Goal: Complete application form

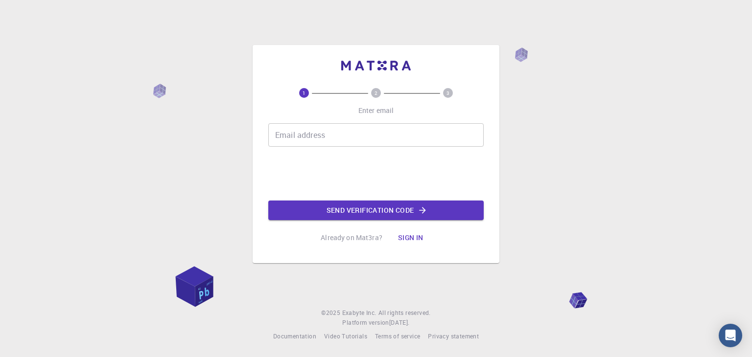
click at [299, 140] on input "Email address" at bounding box center [375, 134] width 215 height 23
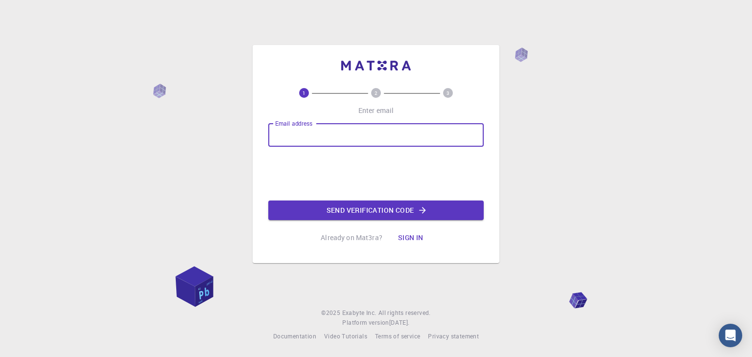
type input "[EMAIL_ADDRESS][DOMAIN_NAME]"
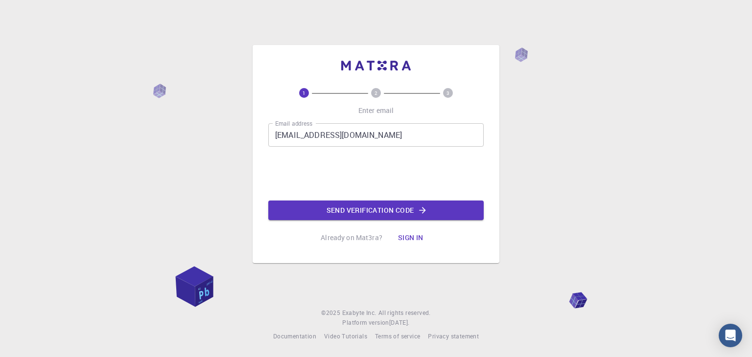
click at [328, 204] on button "Send verification code" at bounding box center [375, 211] width 215 height 20
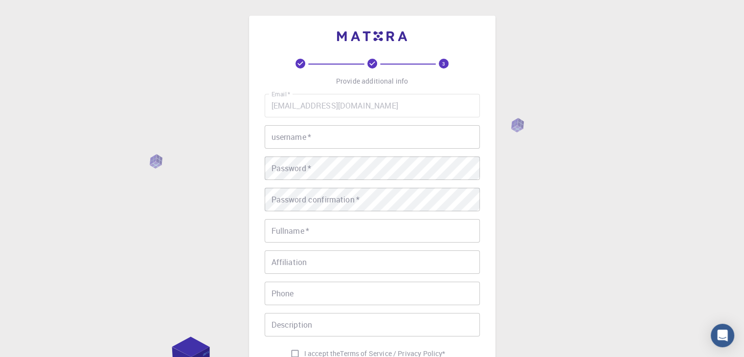
click at [309, 140] on input "username   *" at bounding box center [372, 136] width 215 height 23
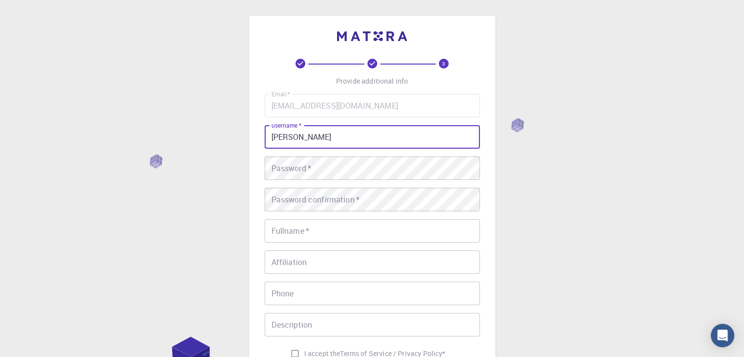
type input "[PERSON_NAME]"
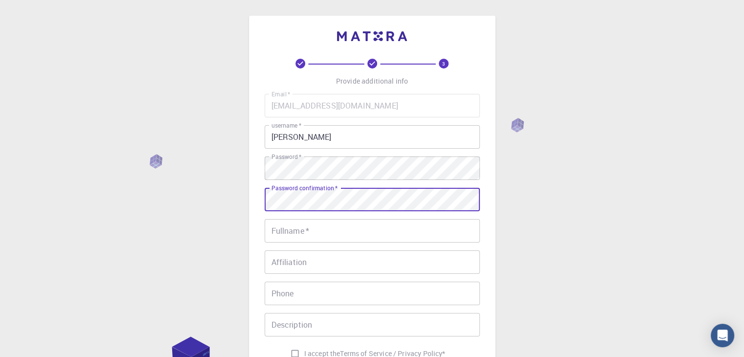
click at [334, 235] on input "Fullname   *" at bounding box center [372, 230] width 215 height 23
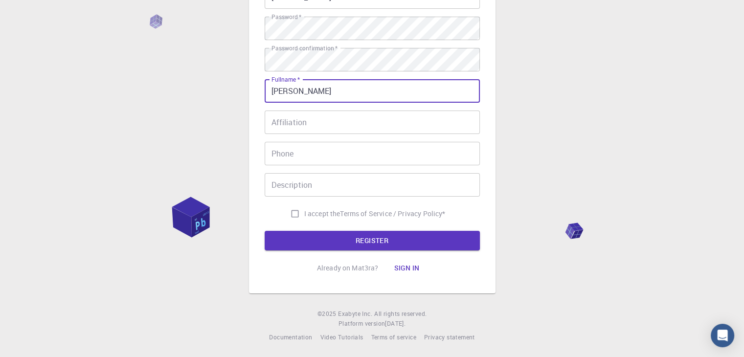
scroll to position [141, 0]
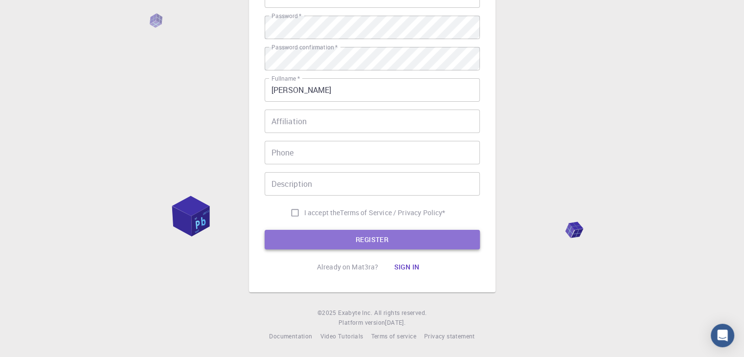
click at [323, 240] on button "REGISTER" at bounding box center [372, 240] width 215 height 20
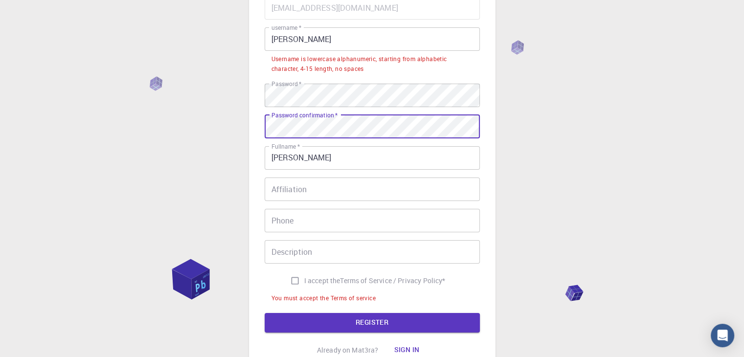
scroll to position [163, 0]
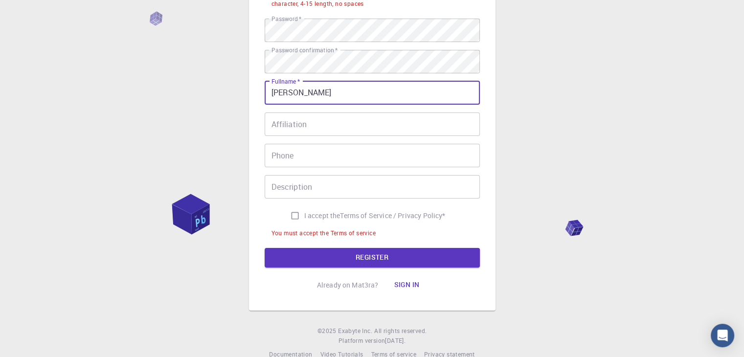
click at [299, 91] on input "[PERSON_NAME]" at bounding box center [372, 92] width 215 height 23
type input "[PERSON_NAME]"
click at [368, 263] on button "REGISTER" at bounding box center [372, 258] width 215 height 20
click at [292, 214] on input "I accept the Terms of Service / Privacy Policy *" at bounding box center [295, 215] width 19 height 19
checkbox input "true"
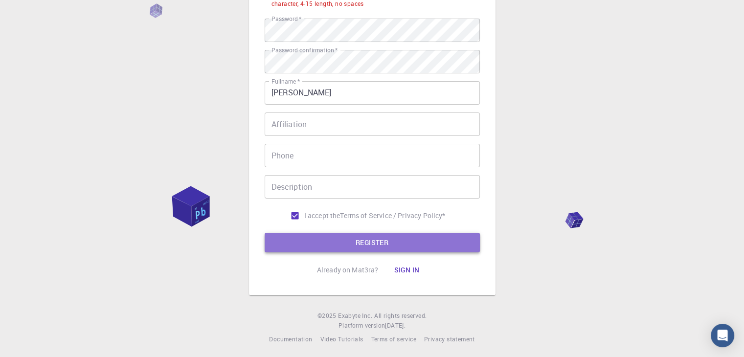
click at [399, 246] on button "REGISTER" at bounding box center [372, 243] width 215 height 20
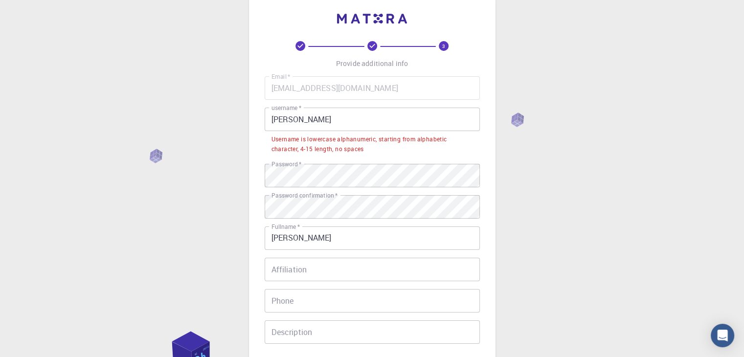
scroll to position [0, 0]
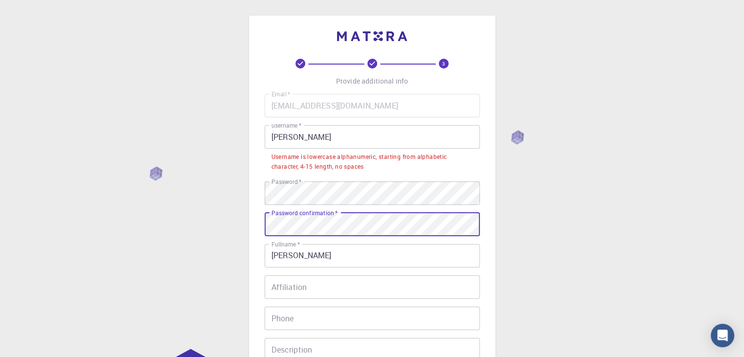
click at [238, 226] on div "3 Provide additional info Email   * [EMAIL_ADDRESS][DOMAIN_NAME] Email   * user…" at bounding box center [372, 261] width 744 height 523
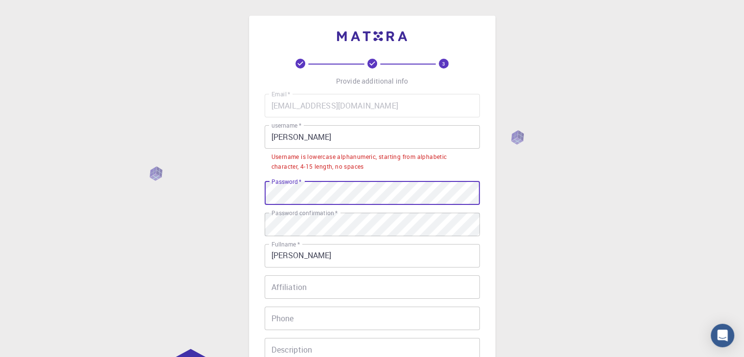
click at [240, 191] on div "3 Provide additional info Email   * [EMAIL_ADDRESS][DOMAIN_NAME] Email   * user…" at bounding box center [372, 261] width 744 height 523
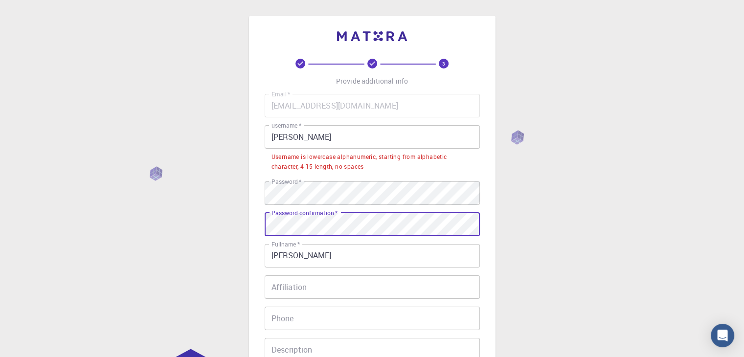
click at [253, 227] on div "3 Provide additional info Email   * [EMAIL_ADDRESS][DOMAIN_NAME] Email   * user…" at bounding box center [372, 237] width 247 height 443
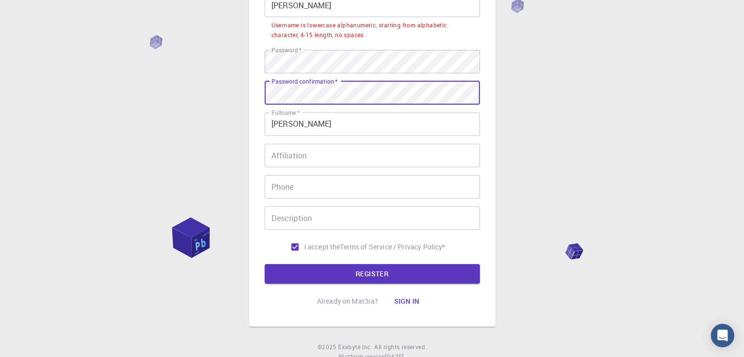
scroll to position [166, 0]
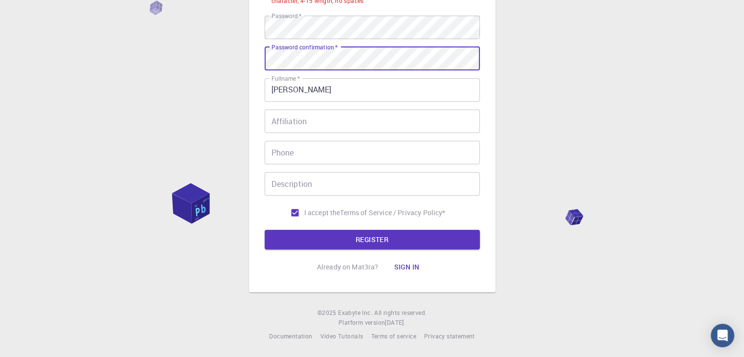
click at [335, 242] on button "REGISTER" at bounding box center [372, 240] width 215 height 20
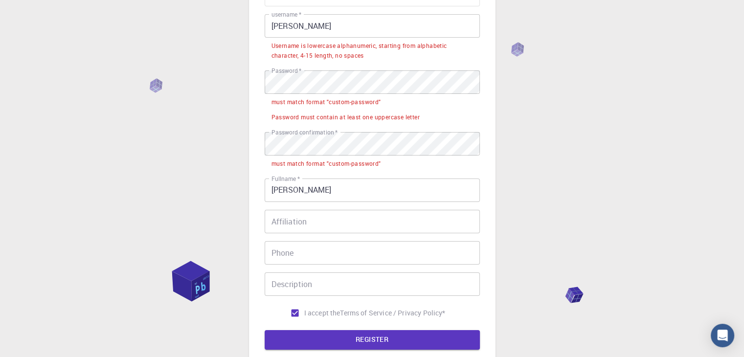
scroll to position [84, 0]
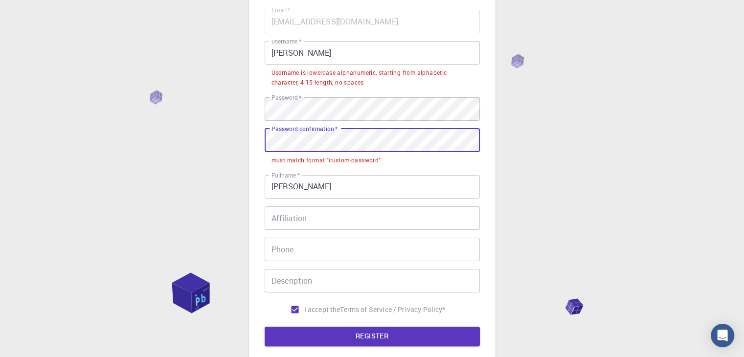
click at [241, 141] on div "3 Provide additional info Email   * [EMAIL_ADDRESS][DOMAIN_NAME] Email   * user…" at bounding box center [372, 185] width 744 height 538
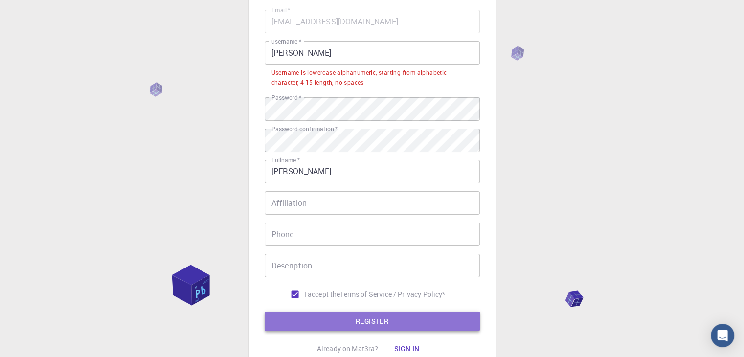
click at [366, 327] on button "REGISTER" at bounding box center [372, 322] width 215 height 20
click at [384, 325] on button "REGISTER" at bounding box center [372, 322] width 215 height 20
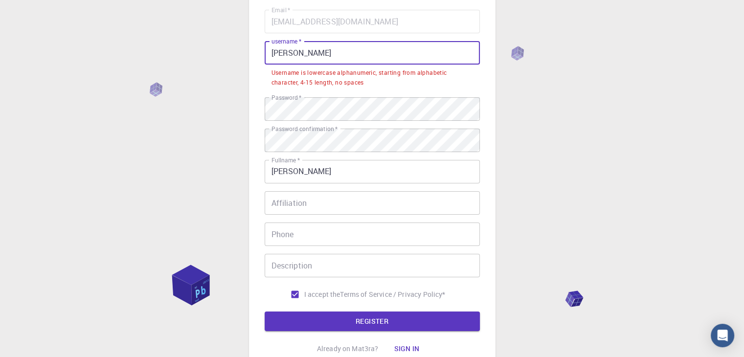
drag, startPoint x: 331, startPoint y: 57, endPoint x: 247, endPoint y: 58, distance: 84.2
click at [241, 60] on div "3 Provide additional info Email   * [EMAIL_ADDRESS][DOMAIN_NAME] Email   * user…" at bounding box center [372, 177] width 744 height 523
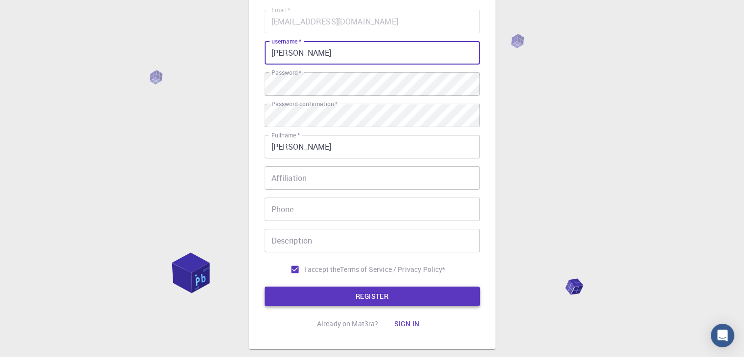
type input "[PERSON_NAME]"
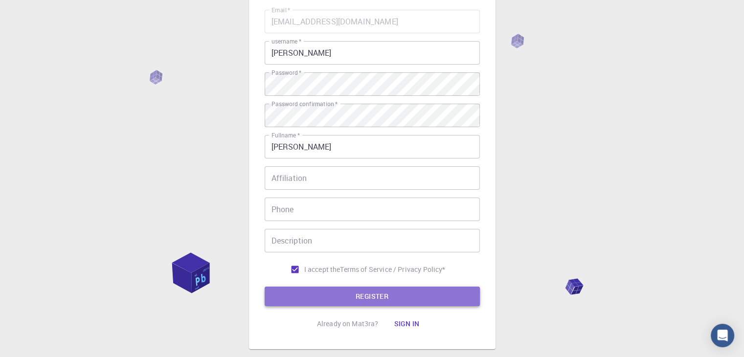
click at [419, 303] on button "REGISTER" at bounding box center [372, 297] width 215 height 20
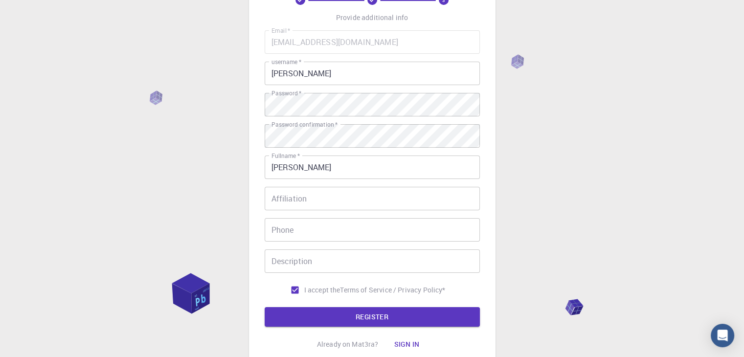
scroll to position [141, 0]
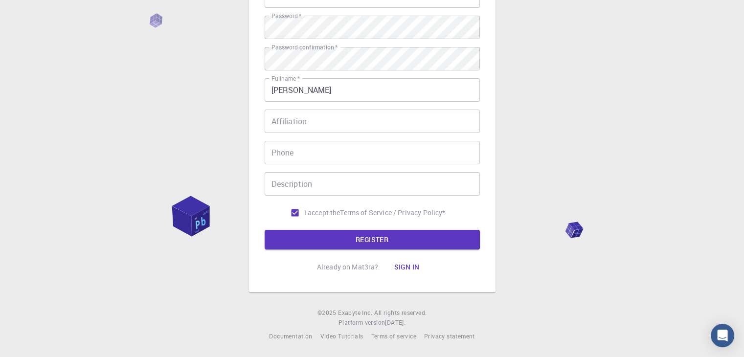
click at [417, 241] on button "REGISTER" at bounding box center [372, 240] width 215 height 20
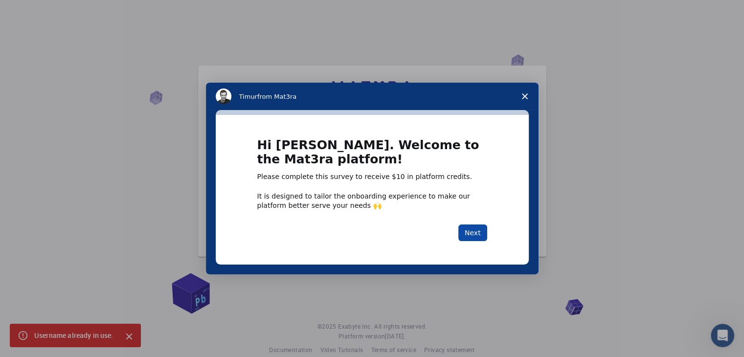
click at [461, 227] on button "Next" at bounding box center [472, 233] width 29 height 17
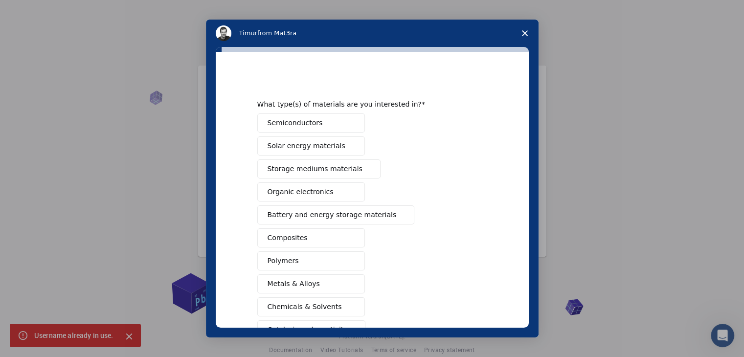
click at [474, 234] on div "Semiconductors Solar energy materials Storage mediums materials Organic electro…" at bounding box center [372, 250] width 230 height 272
click at [323, 124] on button "Semiconductors" at bounding box center [311, 123] width 108 height 19
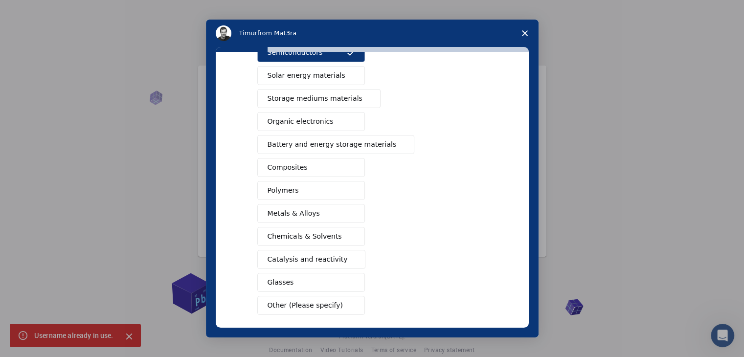
scroll to position [113, 0]
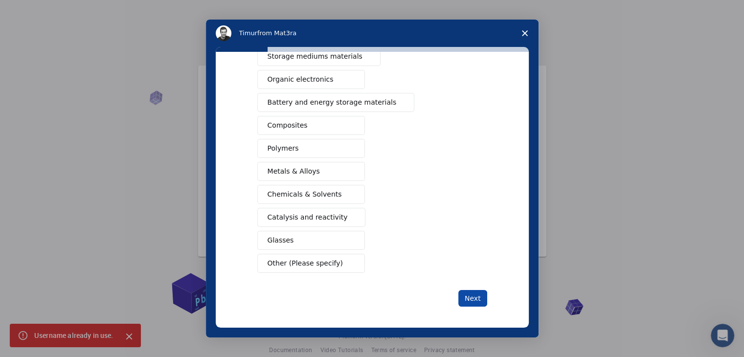
click at [470, 296] on button "Next" at bounding box center [472, 298] width 29 height 17
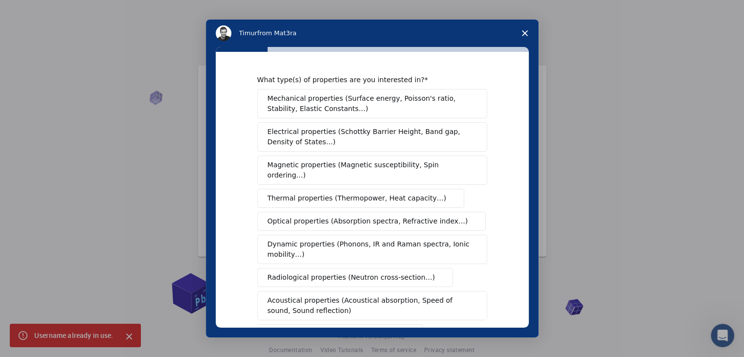
click at [333, 143] on span "Electrical properties (Schottky Barrier Height, Band gap, Density of States…)" at bounding box center [370, 137] width 204 height 21
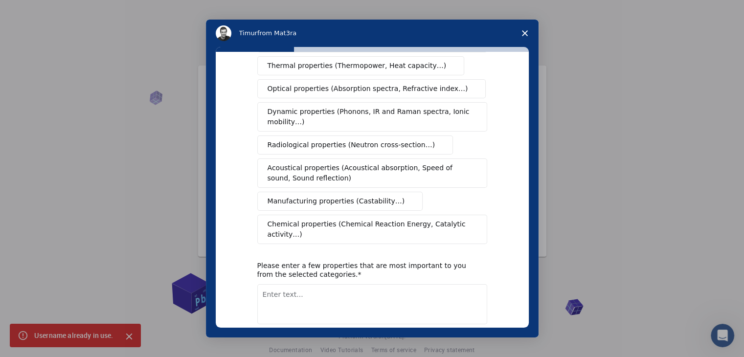
scroll to position [163, 0]
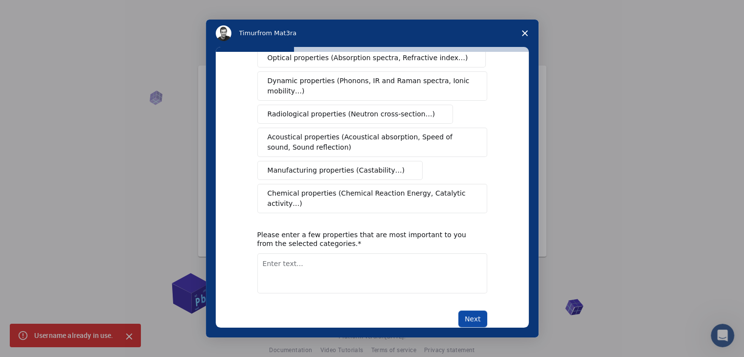
click at [464, 311] on button "Next" at bounding box center [472, 319] width 29 height 17
click at [472, 322] on button "Next" at bounding box center [472, 330] width 29 height 17
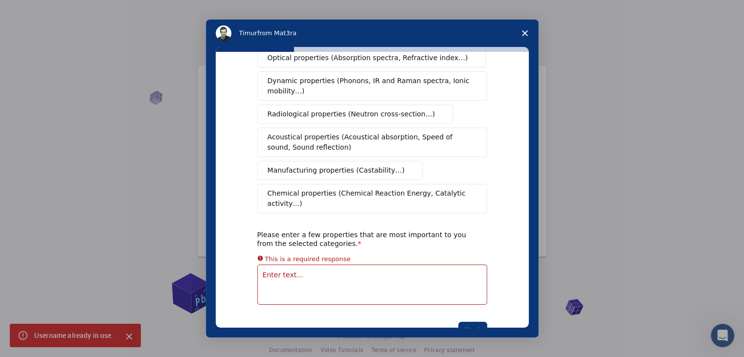
click at [305, 265] on textarea "Enter text..." at bounding box center [372, 285] width 230 height 40
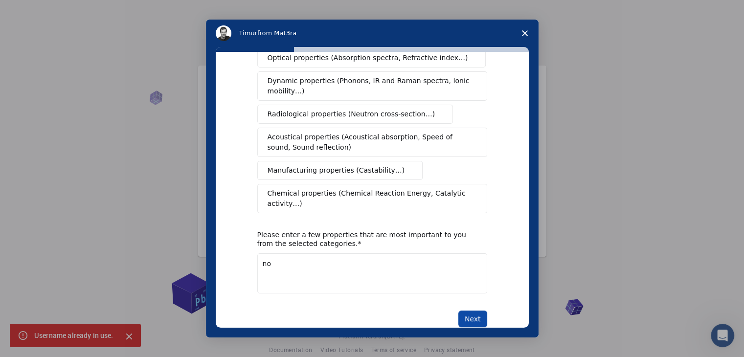
type textarea "no"
drag, startPoint x: 462, startPoint y: 294, endPoint x: 467, endPoint y: 295, distance: 4.9
click at [467, 311] on div "Next" at bounding box center [372, 319] width 230 height 17
click at [467, 311] on button "Next" at bounding box center [472, 319] width 29 height 17
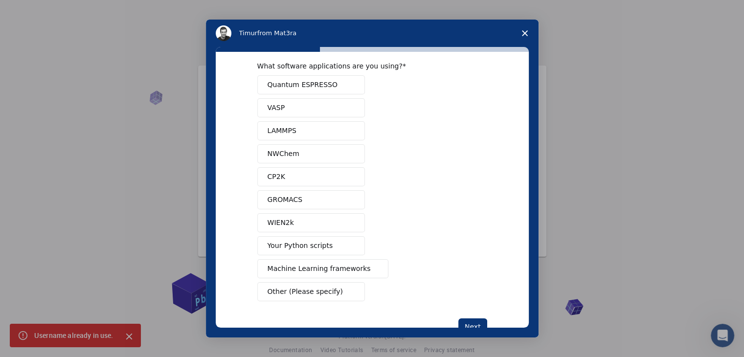
scroll to position [0, 0]
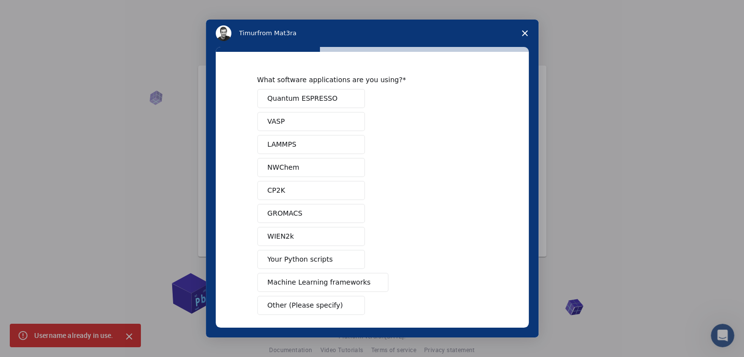
click at [319, 94] on span "Quantum ESPRESSO" at bounding box center [303, 98] width 70 height 10
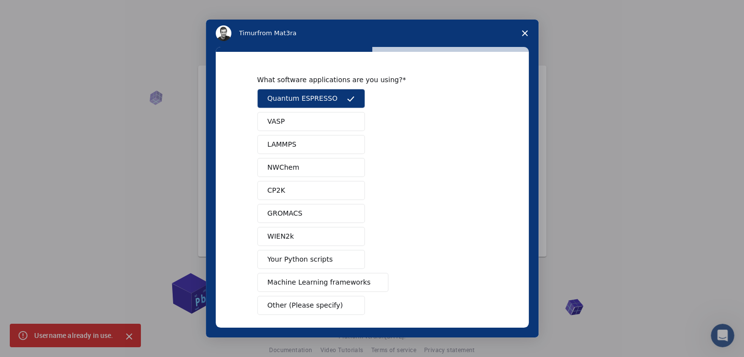
click at [299, 116] on button "VASP" at bounding box center [311, 121] width 108 height 19
click at [303, 99] on span "Quantum ESPRESSO" at bounding box center [303, 98] width 70 height 10
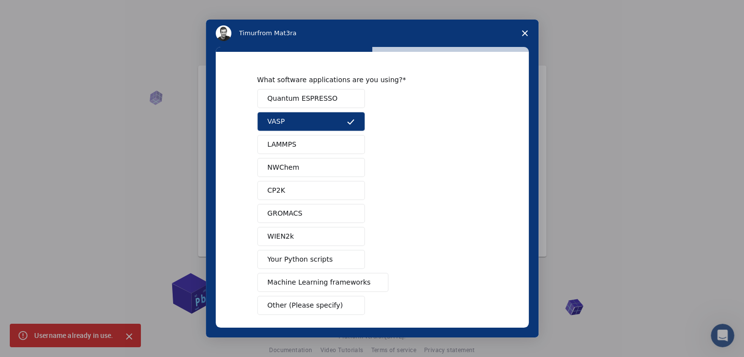
click at [301, 119] on button "VASP" at bounding box center [311, 121] width 108 height 19
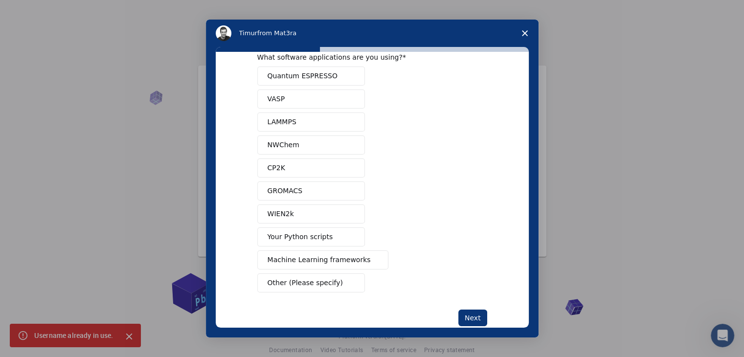
scroll to position [43, 0]
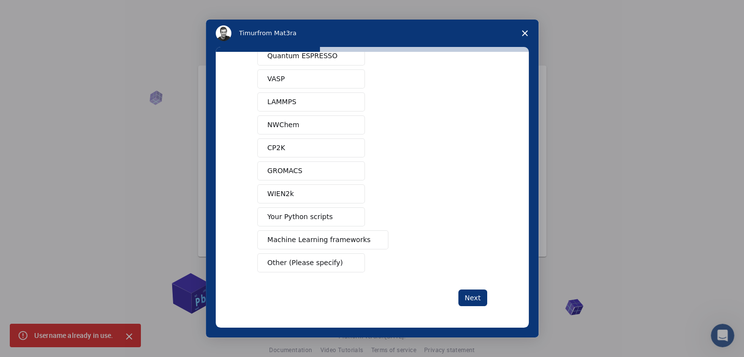
drag, startPoint x: 310, startPoint y: 263, endPoint x: 442, endPoint y: 270, distance: 132.8
click at [311, 264] on span "Other (Please specify)" at bounding box center [305, 263] width 75 height 10
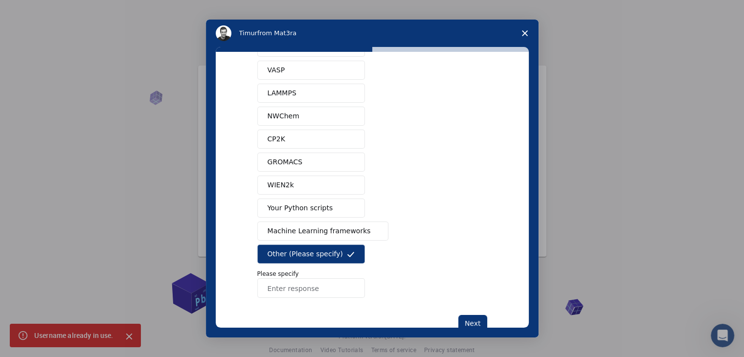
scroll to position [77, 0]
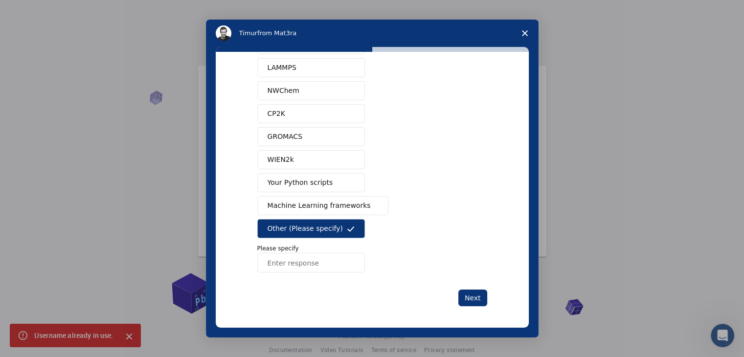
click at [320, 256] on input "Enter response" at bounding box center [311, 263] width 108 height 20
type input "f"
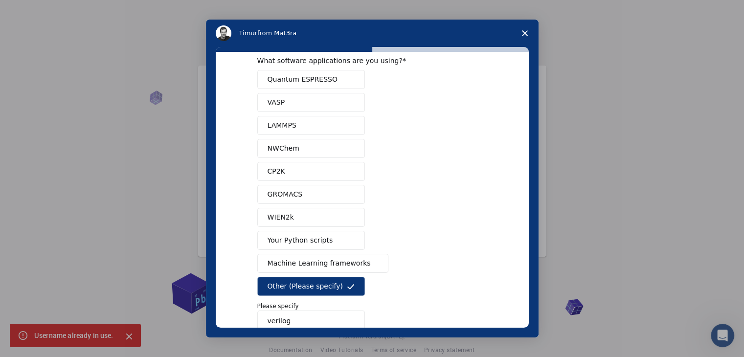
scroll to position [0, 0]
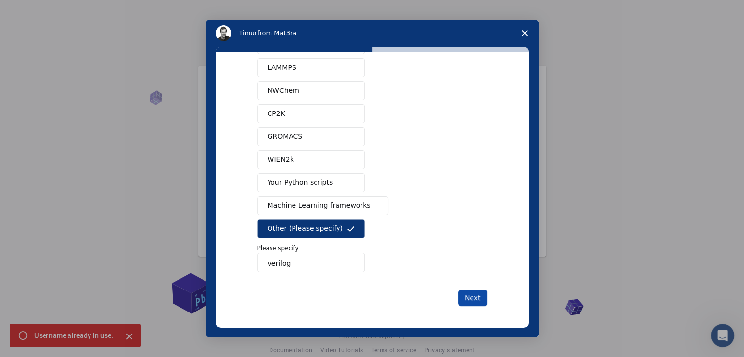
type input "verilog"
click at [467, 298] on button "Next" at bounding box center [472, 298] width 29 height 17
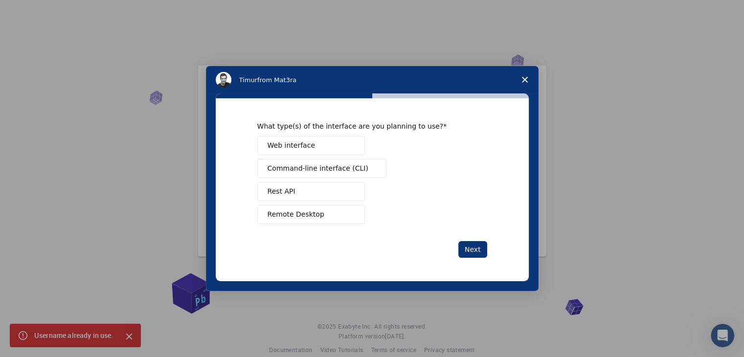
click at [331, 149] on button "Web interface" at bounding box center [311, 145] width 108 height 19
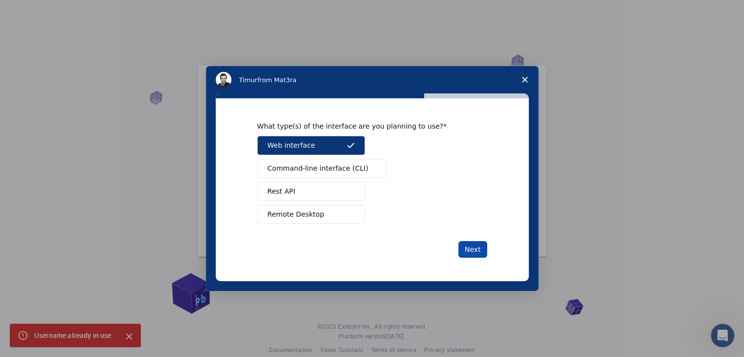
click at [467, 249] on button "Next" at bounding box center [472, 249] width 29 height 17
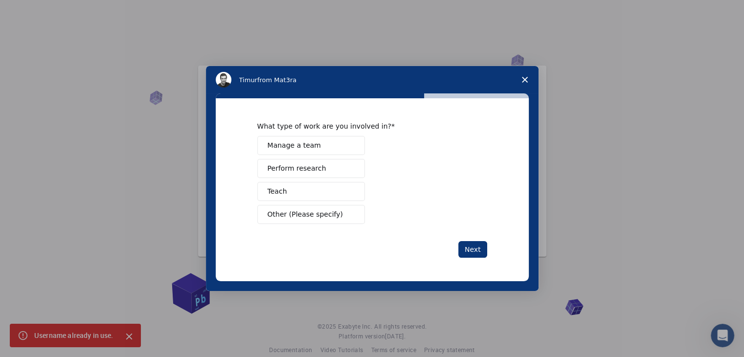
click at [314, 214] on span "Other (Please specify)" at bounding box center [305, 214] width 75 height 10
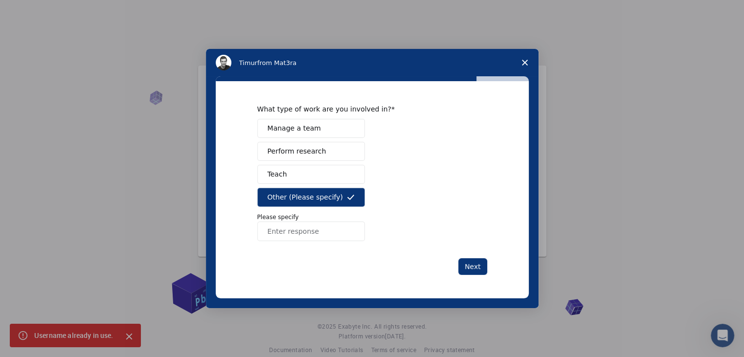
click at [302, 153] on span "Perform research" at bounding box center [297, 151] width 59 height 10
click at [334, 196] on button "Other (Please specify)" at bounding box center [311, 197] width 108 height 19
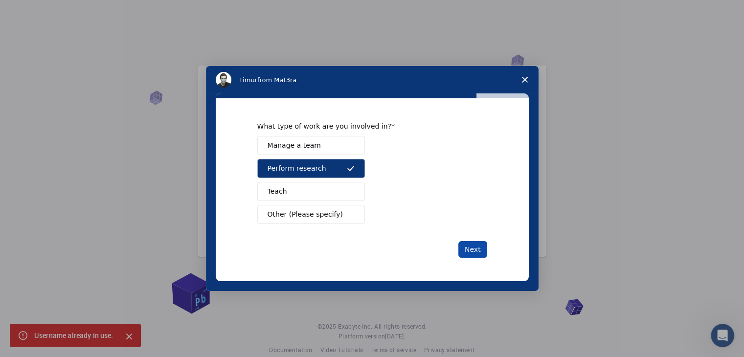
click at [476, 253] on button "Next" at bounding box center [472, 249] width 29 height 17
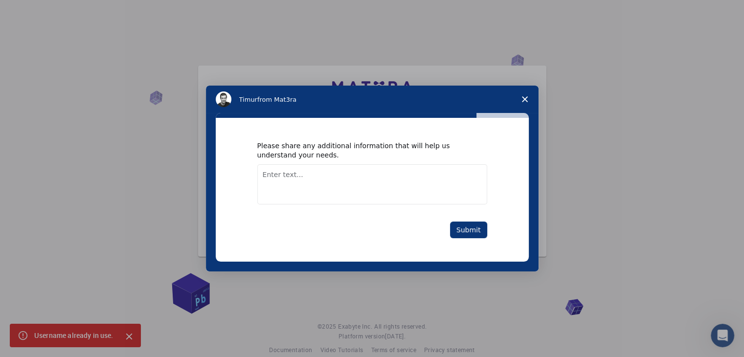
click at [298, 170] on textarea "Enter text..." at bounding box center [372, 184] width 230 height 40
type textarea "nothing"
click at [474, 223] on button "Submit" at bounding box center [468, 230] width 37 height 17
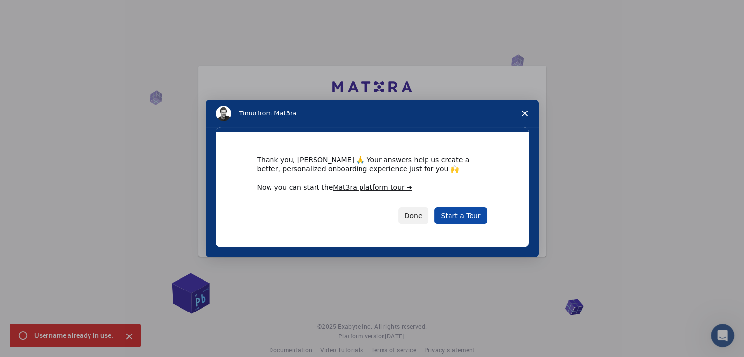
click at [461, 215] on link "Start a Tour" at bounding box center [461, 215] width 52 height 17
click at [423, 214] on button "Done" at bounding box center [413, 215] width 31 height 17
